Goal: Information Seeking & Learning: Learn about a topic

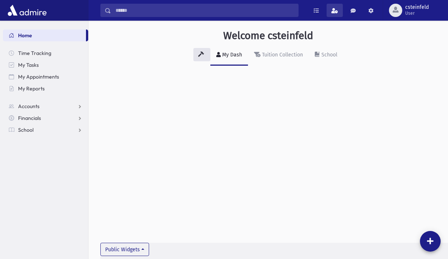
click at [334, 11] on span at bounding box center [335, 10] width 7 height 5
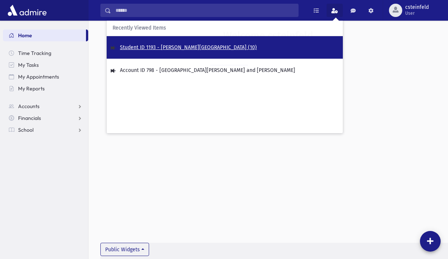
click at [198, 48] on span "Student ID 1193 - Schneider, Meira (10)" at bounding box center [188, 47] width 137 height 6
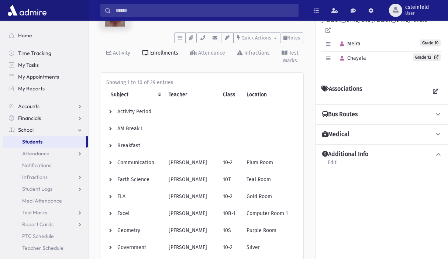
scroll to position [14, 0]
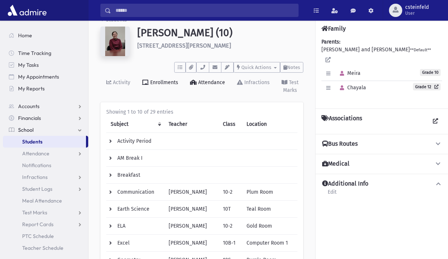
click at [201, 86] on link "Attendance" at bounding box center [207, 87] width 47 height 28
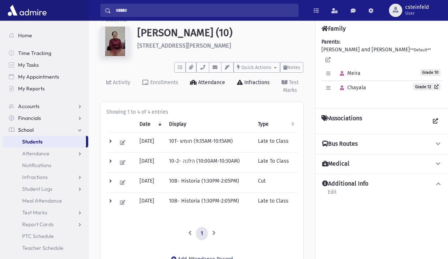
click at [253, 85] on div "Infractions" at bounding box center [256, 82] width 27 height 6
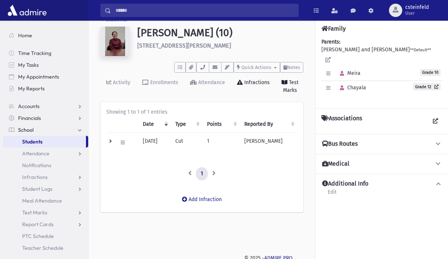
click at [289, 84] on div "Test Marks" at bounding box center [291, 86] width 16 height 14
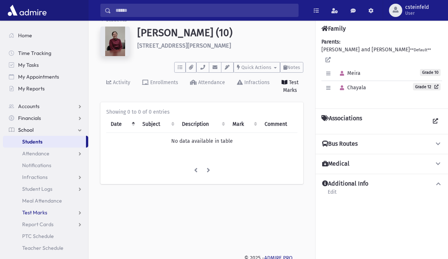
click at [40, 214] on span "Test Marks" at bounding box center [34, 212] width 25 height 7
click at [35, 240] on link "List" at bounding box center [45, 236] width 85 height 12
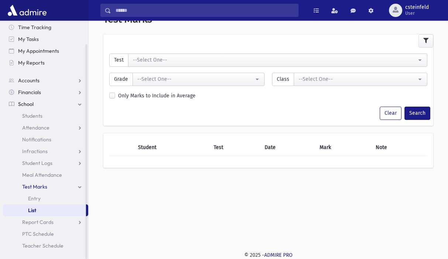
scroll to position [20, 0]
click at [29, 80] on span "Accounts" at bounding box center [28, 80] width 21 height 7
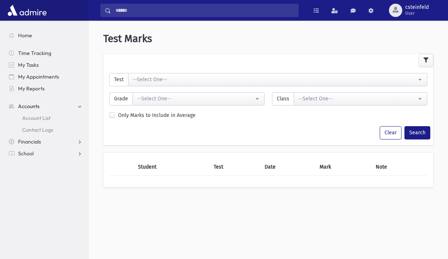
scroll to position [0, 0]
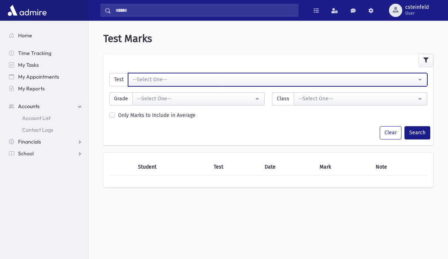
click at [148, 78] on div "--Select One--" at bounding box center [275, 80] width 284 height 8
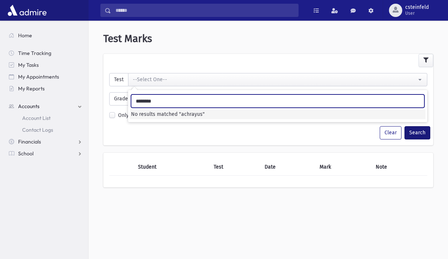
type input "********"
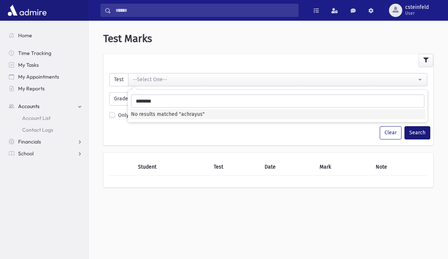
click at [421, 133] on button "Search" at bounding box center [418, 132] width 26 height 13
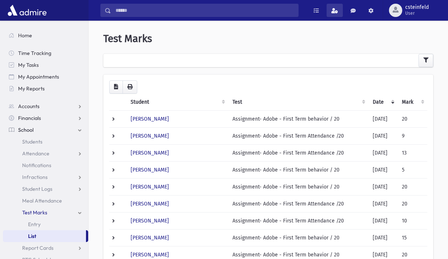
click at [332, 8] on link at bounding box center [335, 10] width 16 height 13
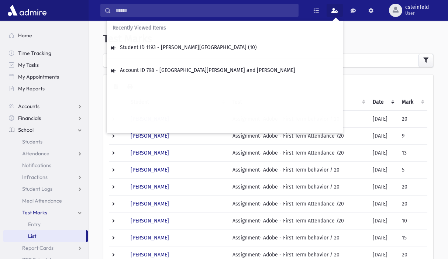
click at [30, 126] on link "School" at bounding box center [45, 130] width 85 height 12
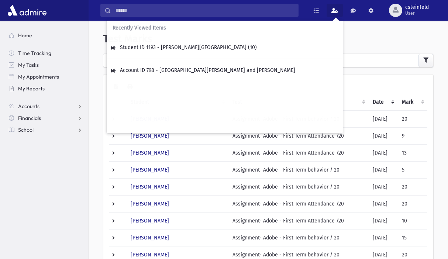
click at [35, 89] on span "My Reports" at bounding box center [31, 88] width 27 height 7
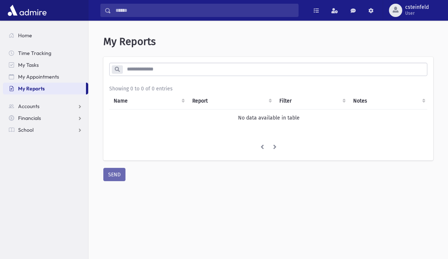
click at [34, 14] on img at bounding box center [27, 10] width 42 height 15
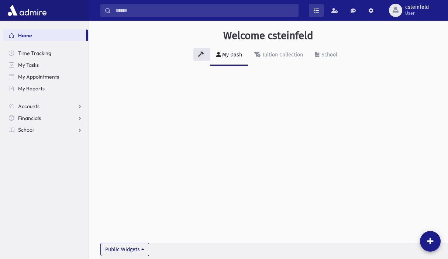
click at [318, 14] on link at bounding box center [316, 10] width 15 height 13
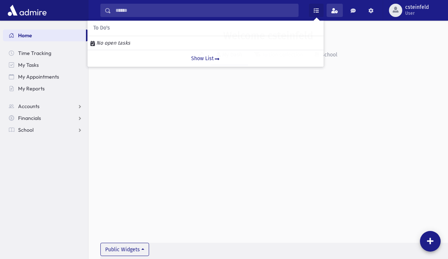
click at [331, 14] on link at bounding box center [335, 10] width 16 height 13
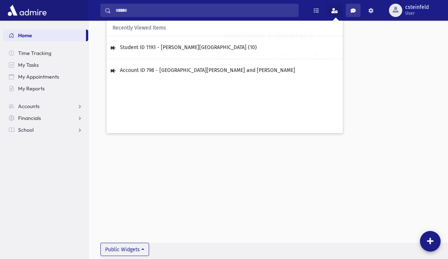
click at [349, 16] on link at bounding box center [353, 10] width 15 height 13
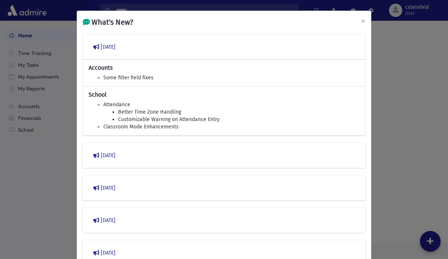
click at [377, 11] on div "What's New? × March 2023 Accounts Some filter field fixes School Attendance Bet…" at bounding box center [224, 129] width 448 height 259
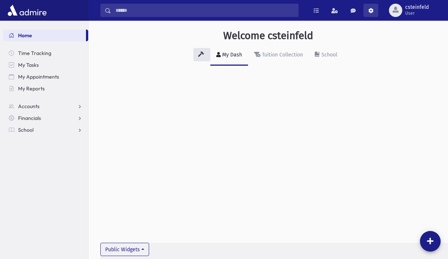
click at [370, 12] on span at bounding box center [371, 10] width 5 height 5
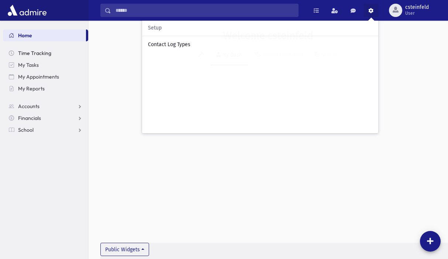
click at [28, 57] on link "Time Tracking" at bounding box center [45, 53] width 85 height 12
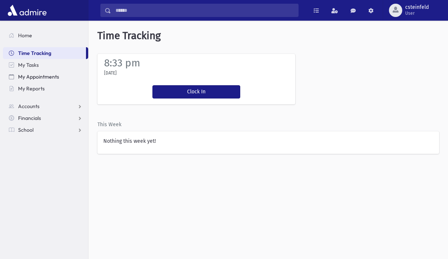
click at [31, 77] on span "My Appointments" at bounding box center [38, 76] width 41 height 7
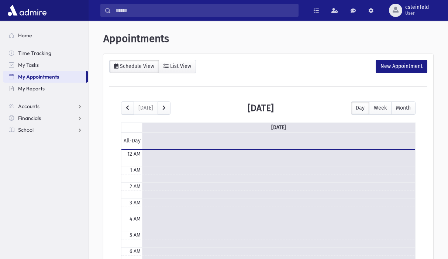
scroll to position [98, 0]
click at [29, 88] on span "My Reports" at bounding box center [31, 88] width 27 height 7
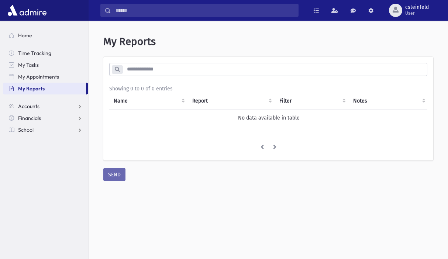
click at [28, 104] on span "Accounts" at bounding box center [28, 106] width 21 height 7
click at [34, 143] on span "Financials" at bounding box center [29, 141] width 23 height 7
click at [27, 164] on span "School" at bounding box center [26, 165] width 16 height 7
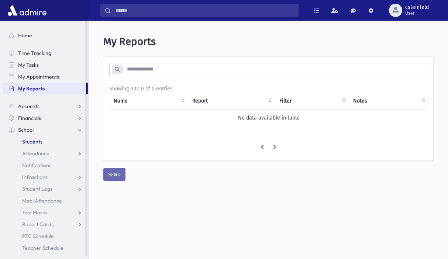
click at [31, 139] on span "Students" at bounding box center [32, 141] width 20 height 7
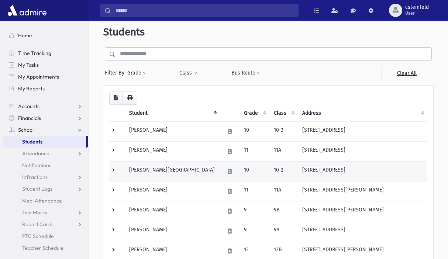
scroll to position [7, 0]
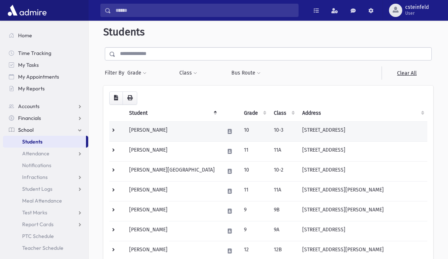
click at [140, 129] on td "Abishour, Chana" at bounding box center [172, 131] width 95 height 20
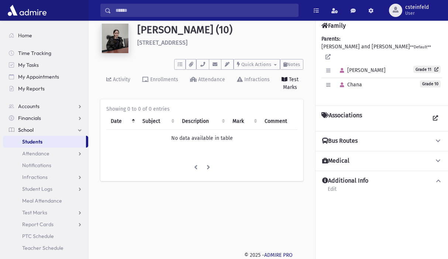
scroll to position [17, 0]
click at [189, 63] on icon "button" at bounding box center [191, 64] width 4 height 5
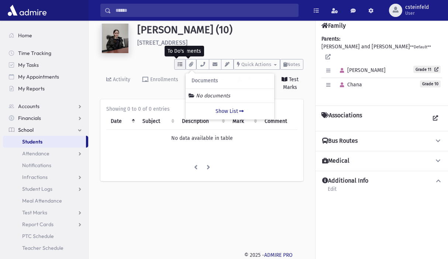
click at [178, 66] on icon "button" at bounding box center [180, 64] width 5 height 5
click at [212, 66] on icon "button" at bounding box center [215, 64] width 6 height 5
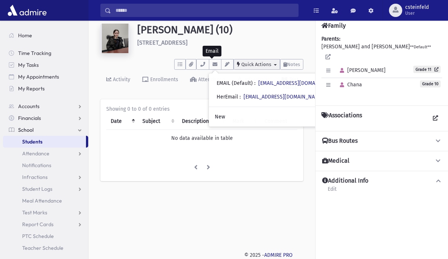
click at [273, 66] on button "Quick Actions" at bounding box center [257, 64] width 47 height 11
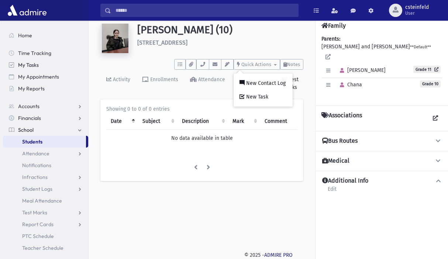
click at [31, 65] on span "My Tasks" at bounding box center [28, 65] width 21 height 7
